Goal: Task Accomplishment & Management: Manage account settings

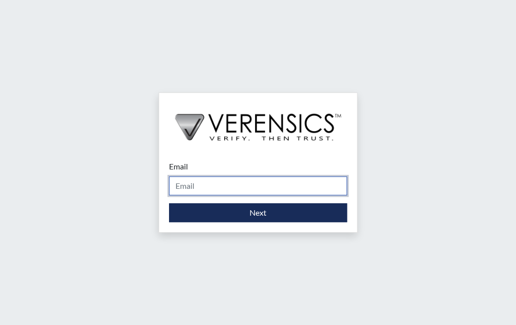
click at [250, 186] on input "Email" at bounding box center [258, 185] width 178 height 19
type input "[PERSON_NAME][EMAIL_ADDRESS][PERSON_NAME][DOMAIN_NAME]"
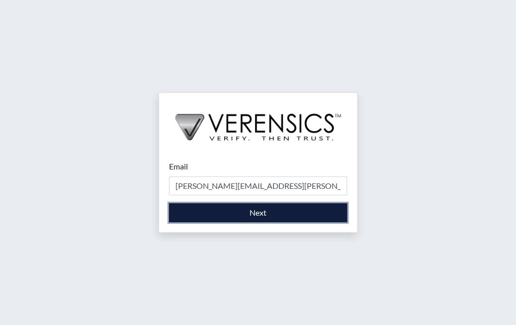
click at [280, 216] on button "Next" at bounding box center [258, 212] width 178 height 19
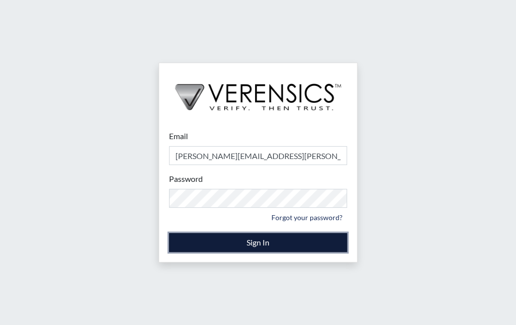
click at [250, 246] on button "Sign In" at bounding box center [258, 242] width 178 height 19
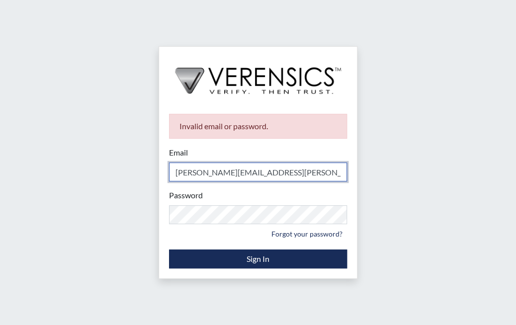
click at [297, 167] on input "[PERSON_NAME][EMAIL_ADDRESS][PERSON_NAME][DOMAIN_NAME]" at bounding box center [258, 171] width 178 height 19
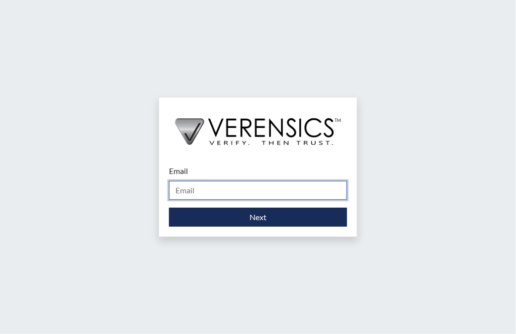
click at [234, 196] on input "Email" at bounding box center [258, 190] width 178 height 19
click at [250, 186] on input "Email" at bounding box center [258, 190] width 178 height 19
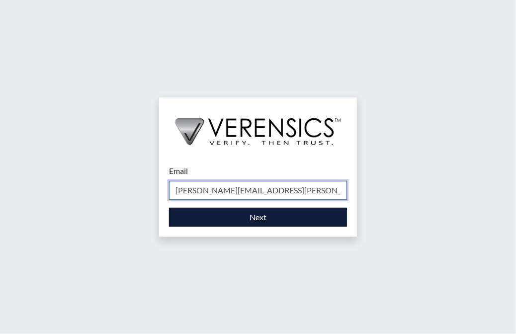
type input "[PERSON_NAME][EMAIL_ADDRESS][PERSON_NAME][DOMAIN_NAME]"
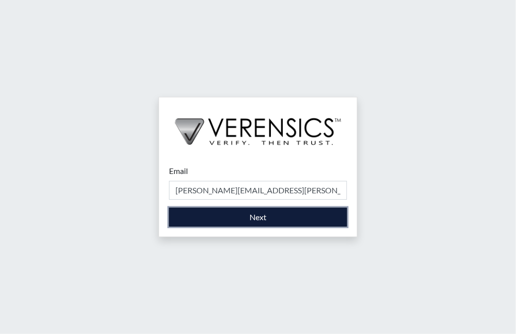
click at [178, 218] on button "Next" at bounding box center [258, 217] width 178 height 19
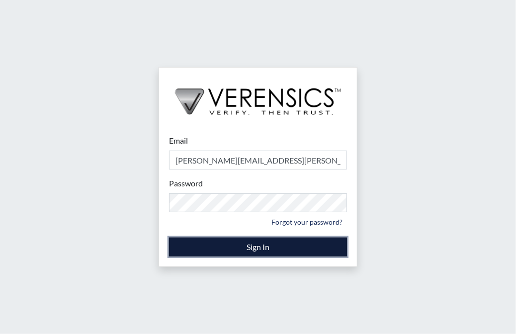
click at [267, 251] on button "Sign In" at bounding box center [258, 246] width 178 height 19
